Goal: Find specific page/section: Find specific page/section

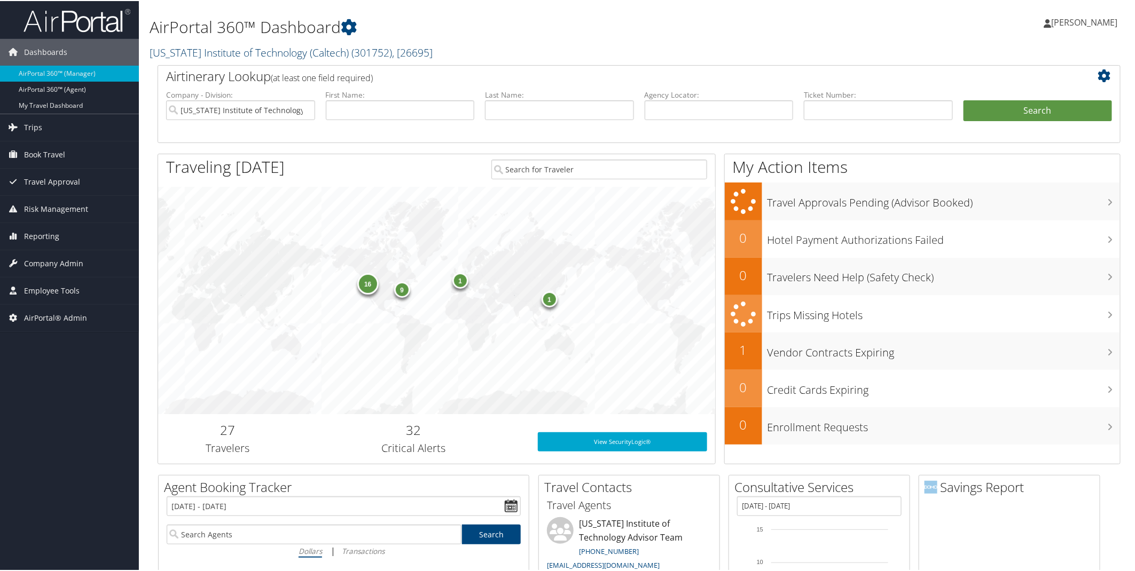
click at [386, 51] on span "( 301752 )" at bounding box center [371, 51] width 41 height 14
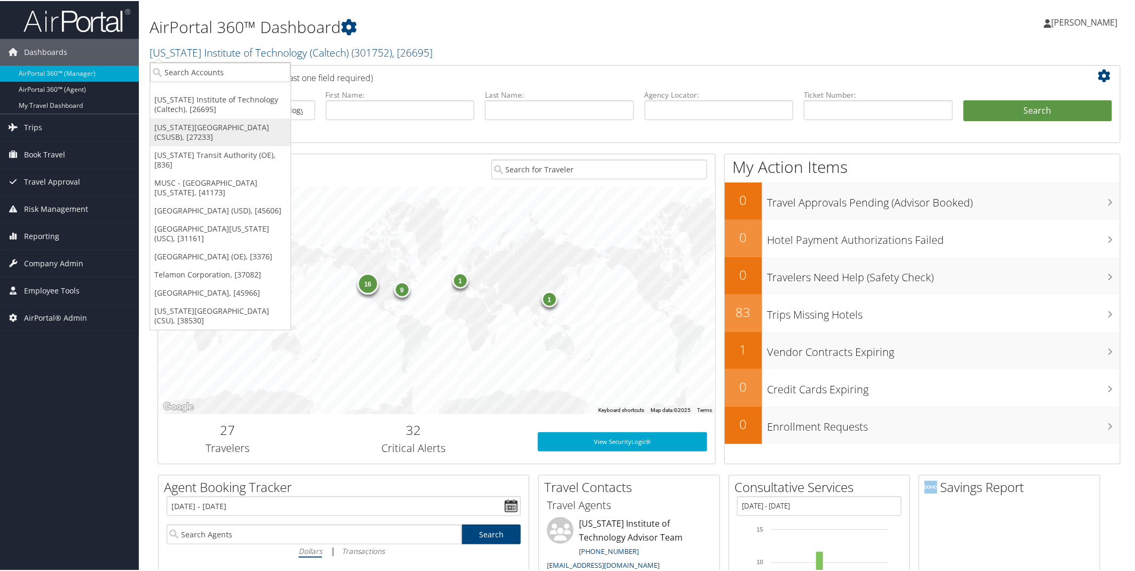
click at [194, 129] on link "[US_STATE][GEOGRAPHIC_DATA] (CSUSB), [27233]" at bounding box center [220, 131] width 140 height 28
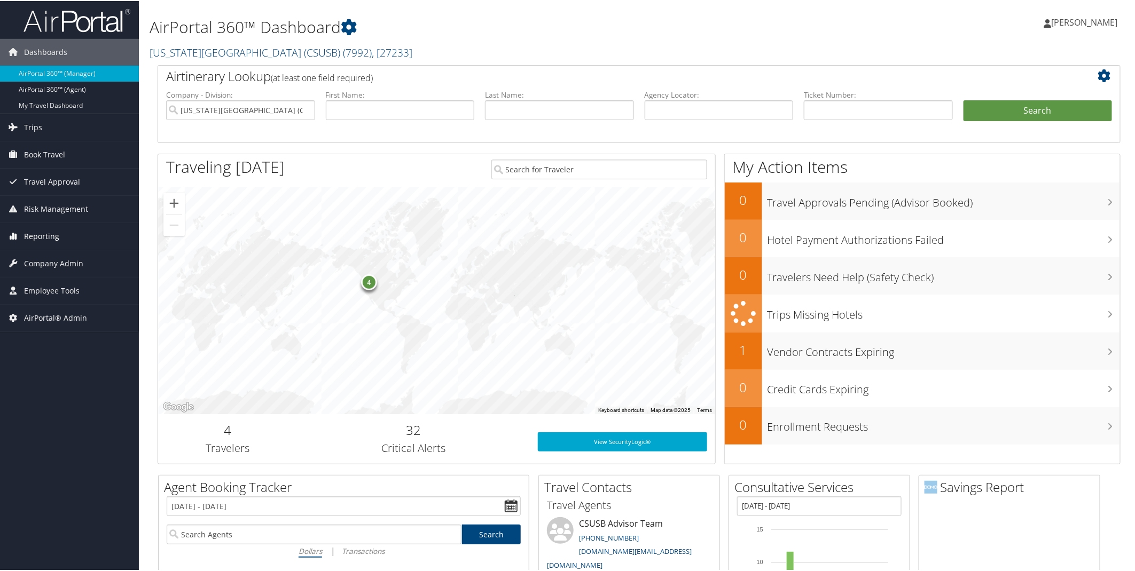
click at [49, 236] on span "Reporting" at bounding box center [41, 235] width 35 height 27
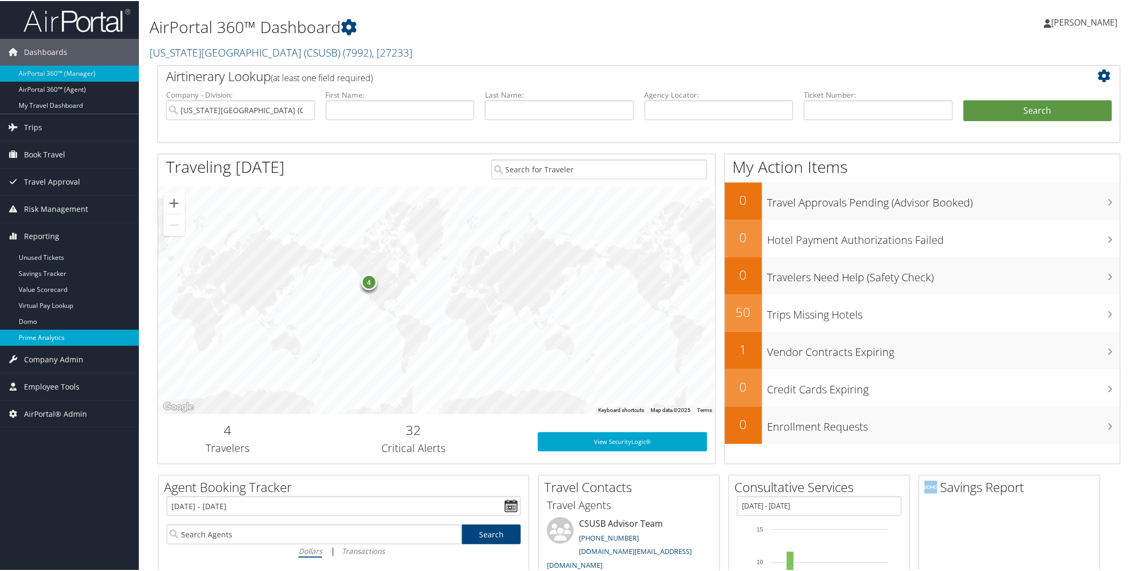
click at [38, 333] on link "Prime Analytics" at bounding box center [69, 337] width 139 height 16
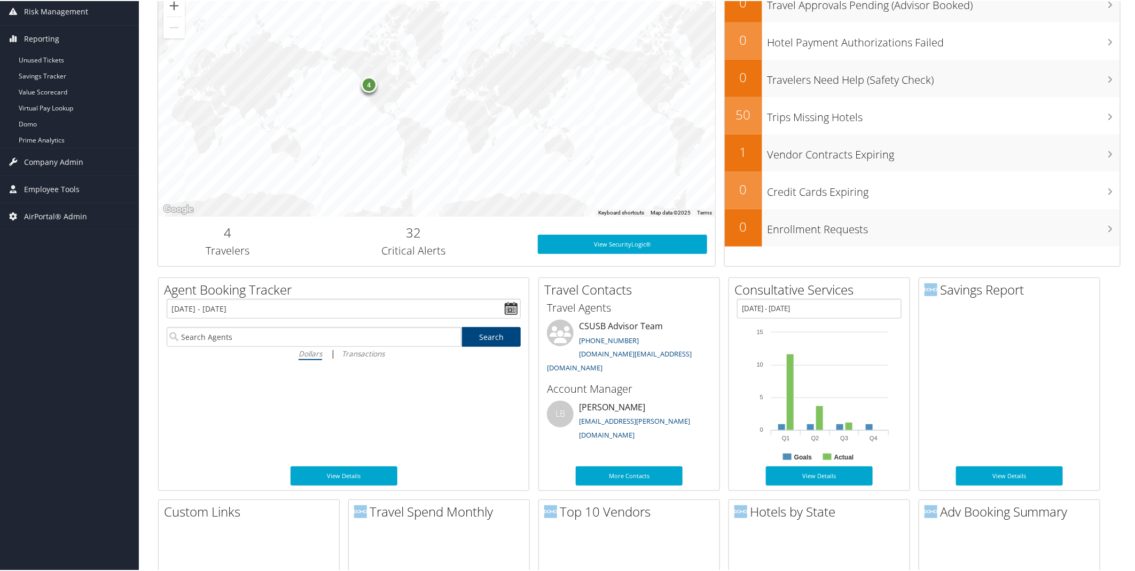
scroll to position [237, 0]
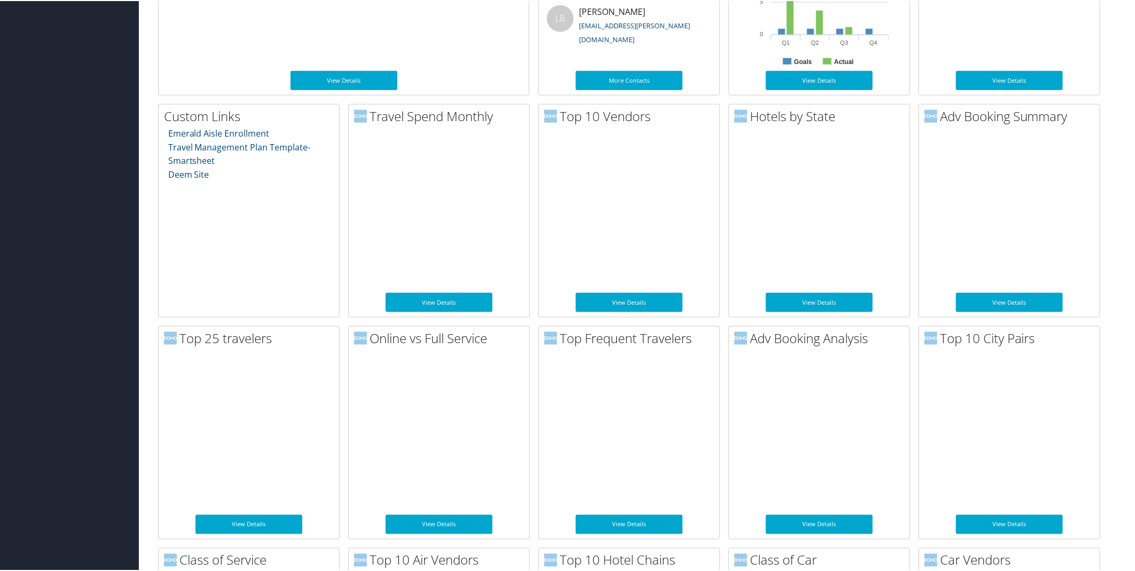
drag, startPoint x: 1134, startPoint y: 162, endPoint x: 1138, endPoint y: 76, distance: 86.1
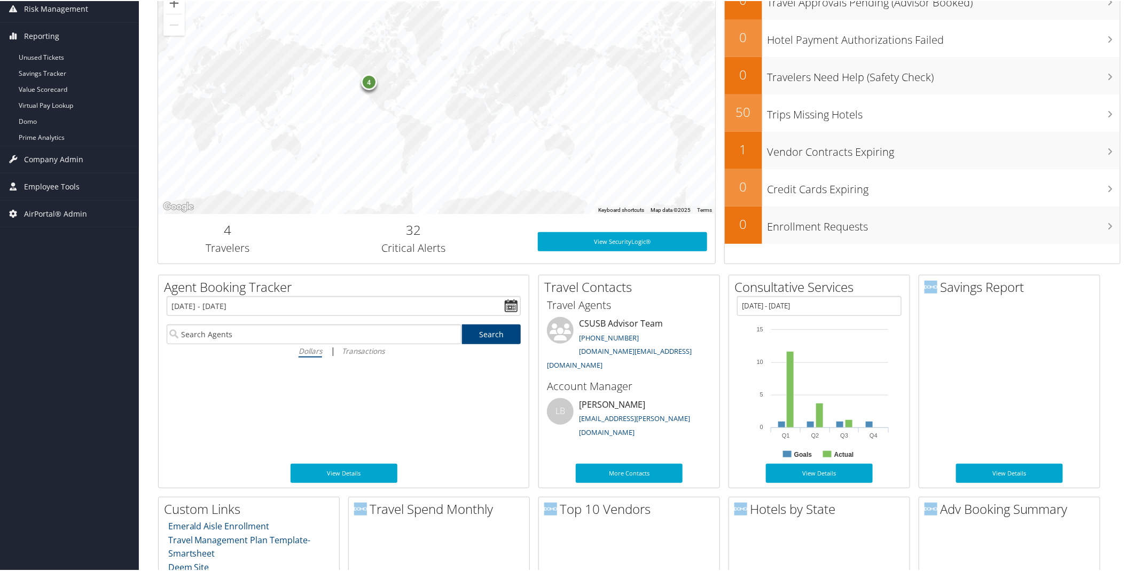
scroll to position [0, 0]
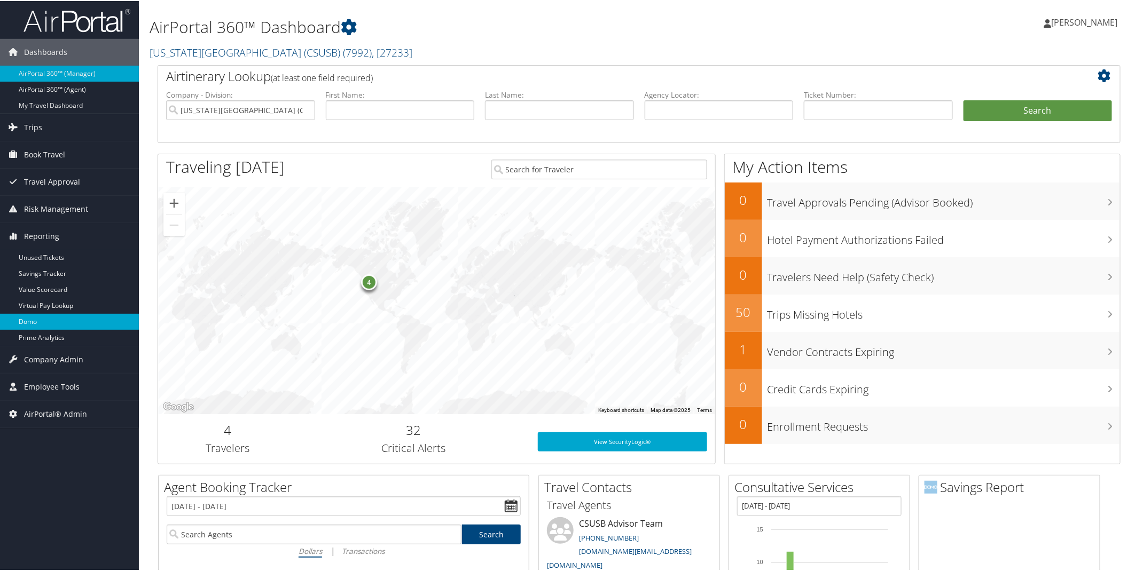
click at [38, 325] on link "Domo" at bounding box center [69, 321] width 139 height 16
